Goal: Task Accomplishment & Management: Use online tool/utility

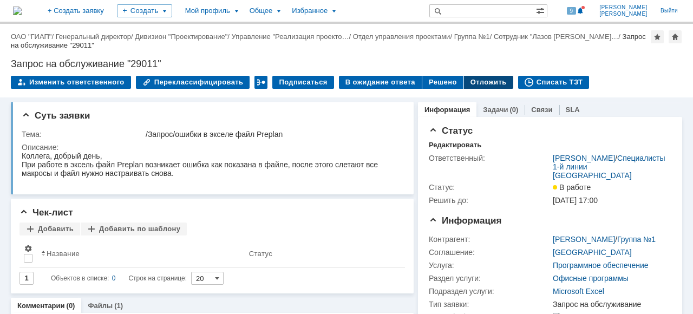
click at [464, 76] on div "Отложить" at bounding box center [488, 82] width 49 height 13
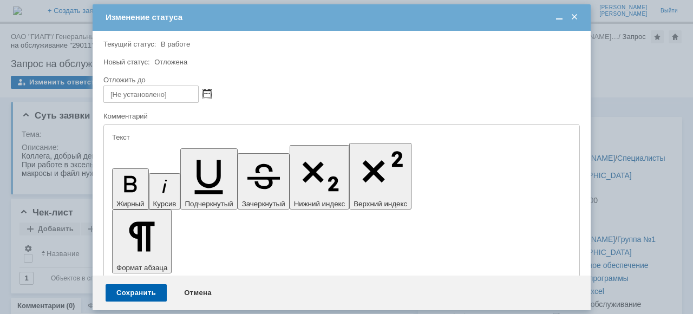
click at [204, 94] on span at bounding box center [207, 94] width 8 height 9
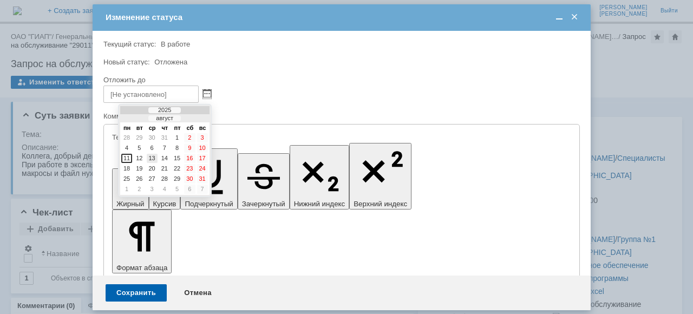
click at [150, 157] on div "13" at bounding box center [152, 158] width 11 height 9
type input "[DATE] 12:36"
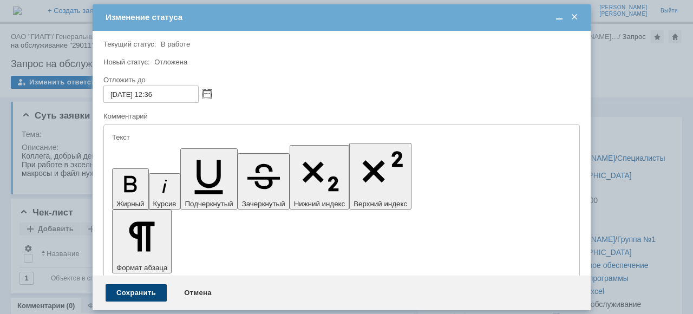
click at [152, 287] on div "Сохранить" at bounding box center [136, 292] width 61 height 17
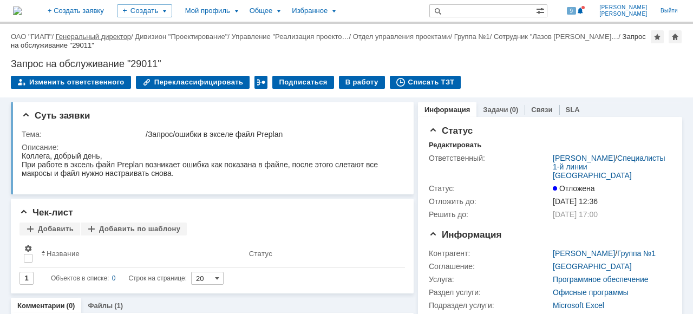
click at [75, 34] on link "Генеральный директор" at bounding box center [93, 36] width 75 height 8
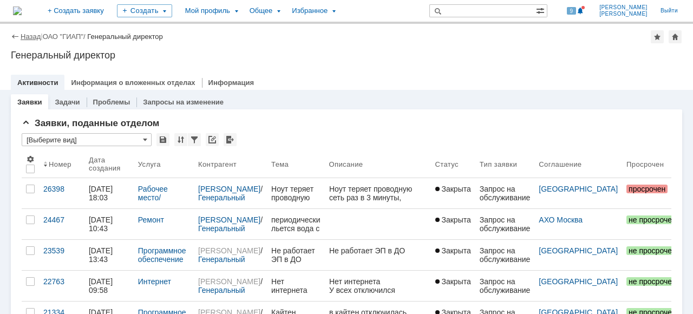
click at [31, 40] on link "Назад" at bounding box center [31, 36] width 20 height 8
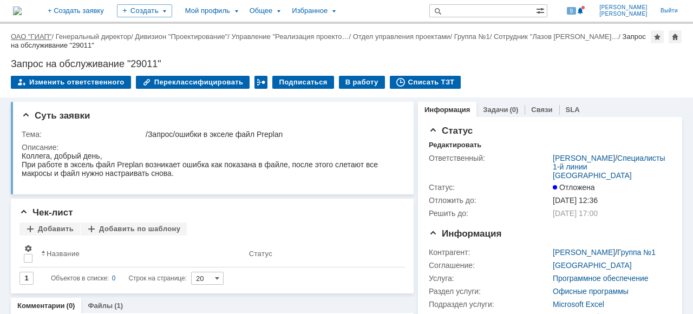
click at [37, 34] on link "ОАО "ГИАП"" at bounding box center [31, 36] width 41 height 8
